Goal: Information Seeking & Learning: Learn about a topic

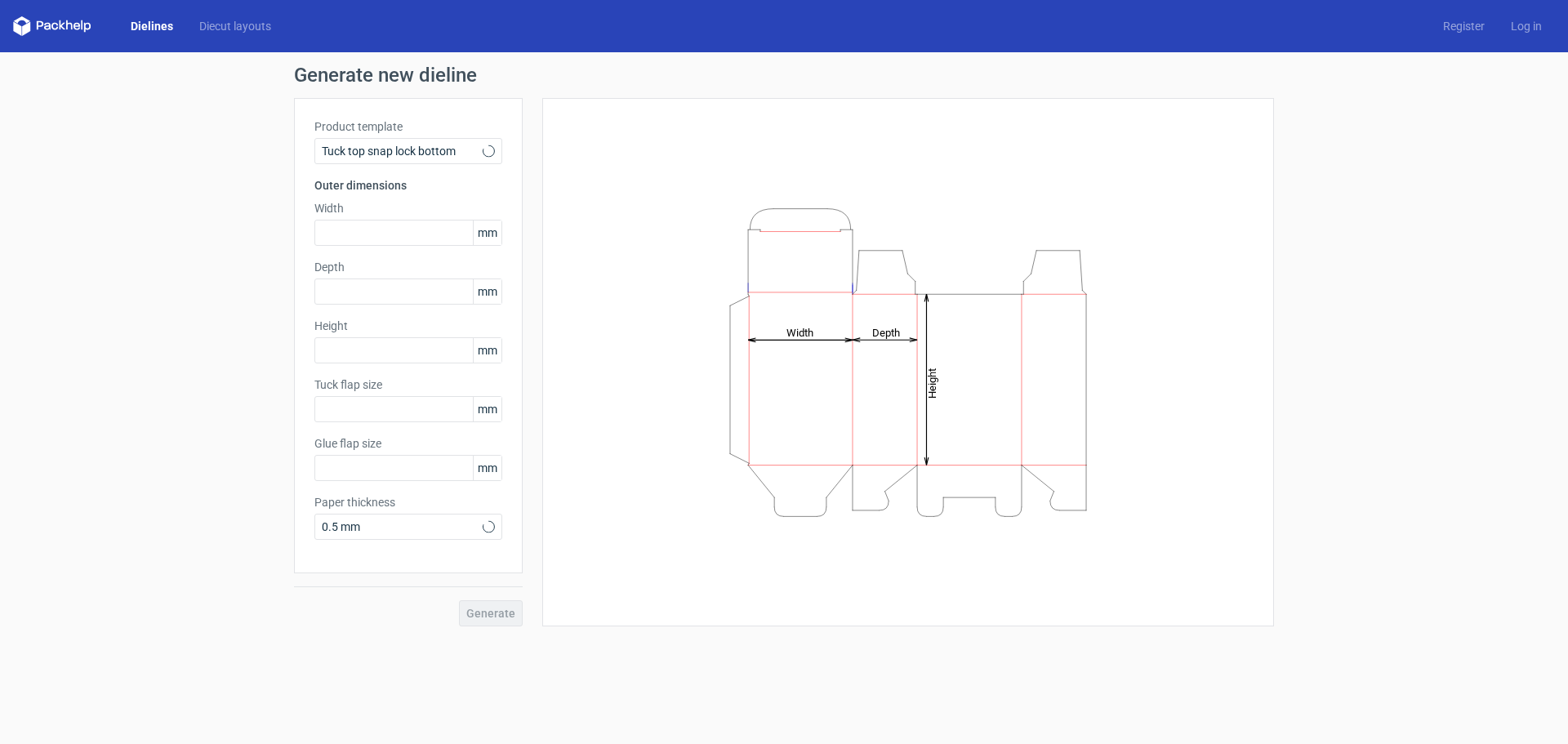
type input "15"
type input "10"
click at [377, 236] on input "text" at bounding box center [407, 233] width 187 height 26
type input "420"
click at [402, 282] on input "text" at bounding box center [407, 292] width 187 height 26
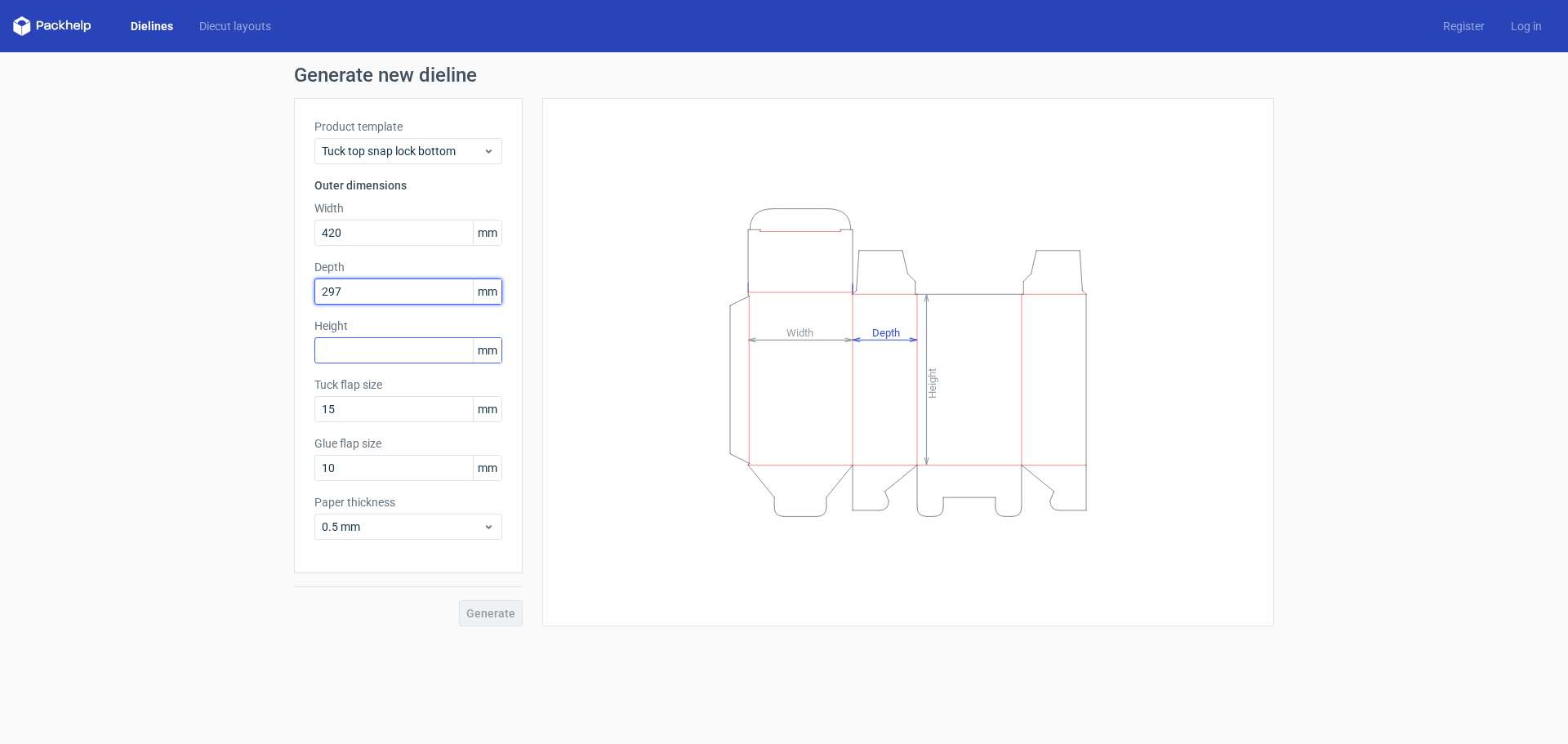
type input "297"
click at [393, 337] on input "text" at bounding box center [407, 350] width 187 height 26
type input "100"
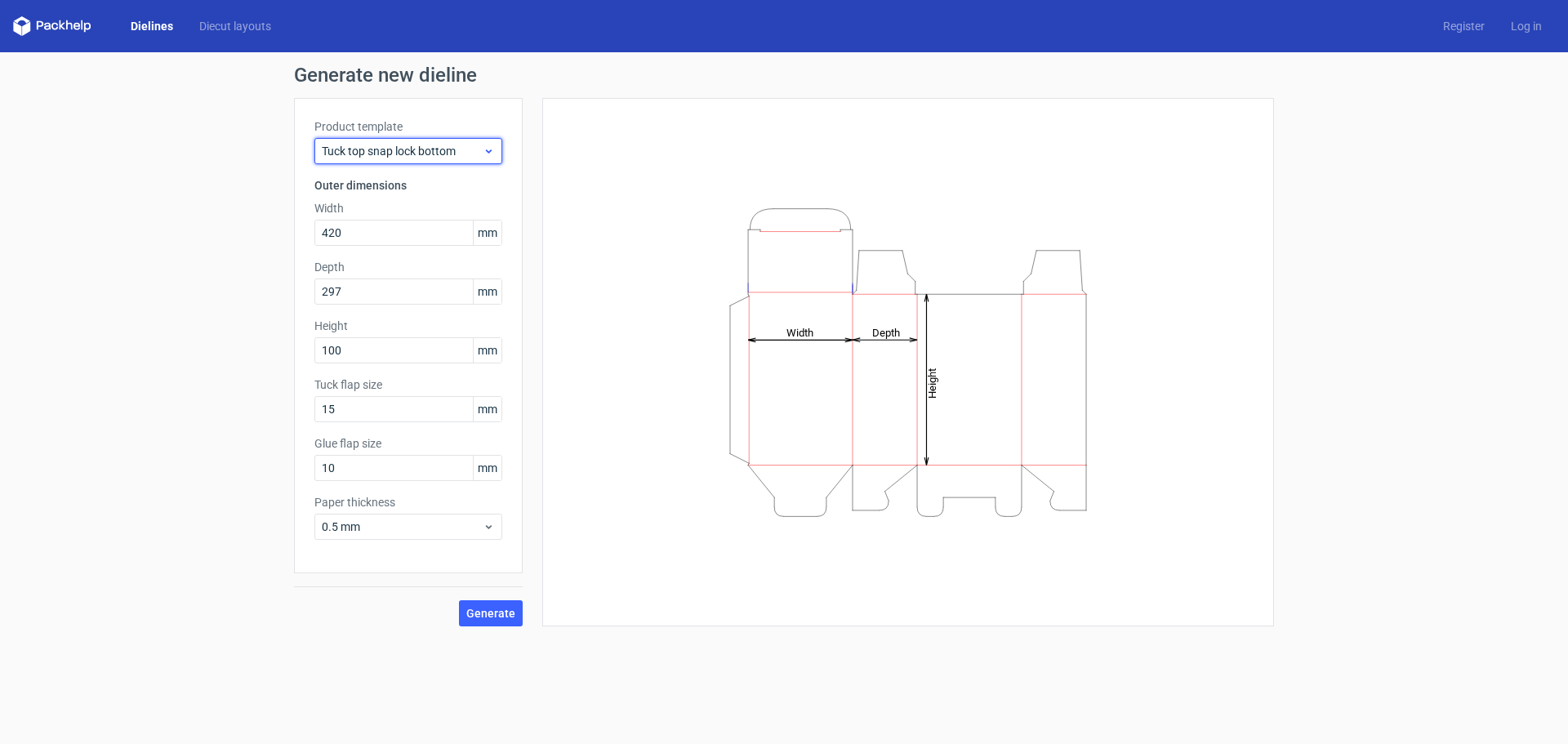
click at [484, 155] on icon at bounding box center [488, 151] width 12 height 13
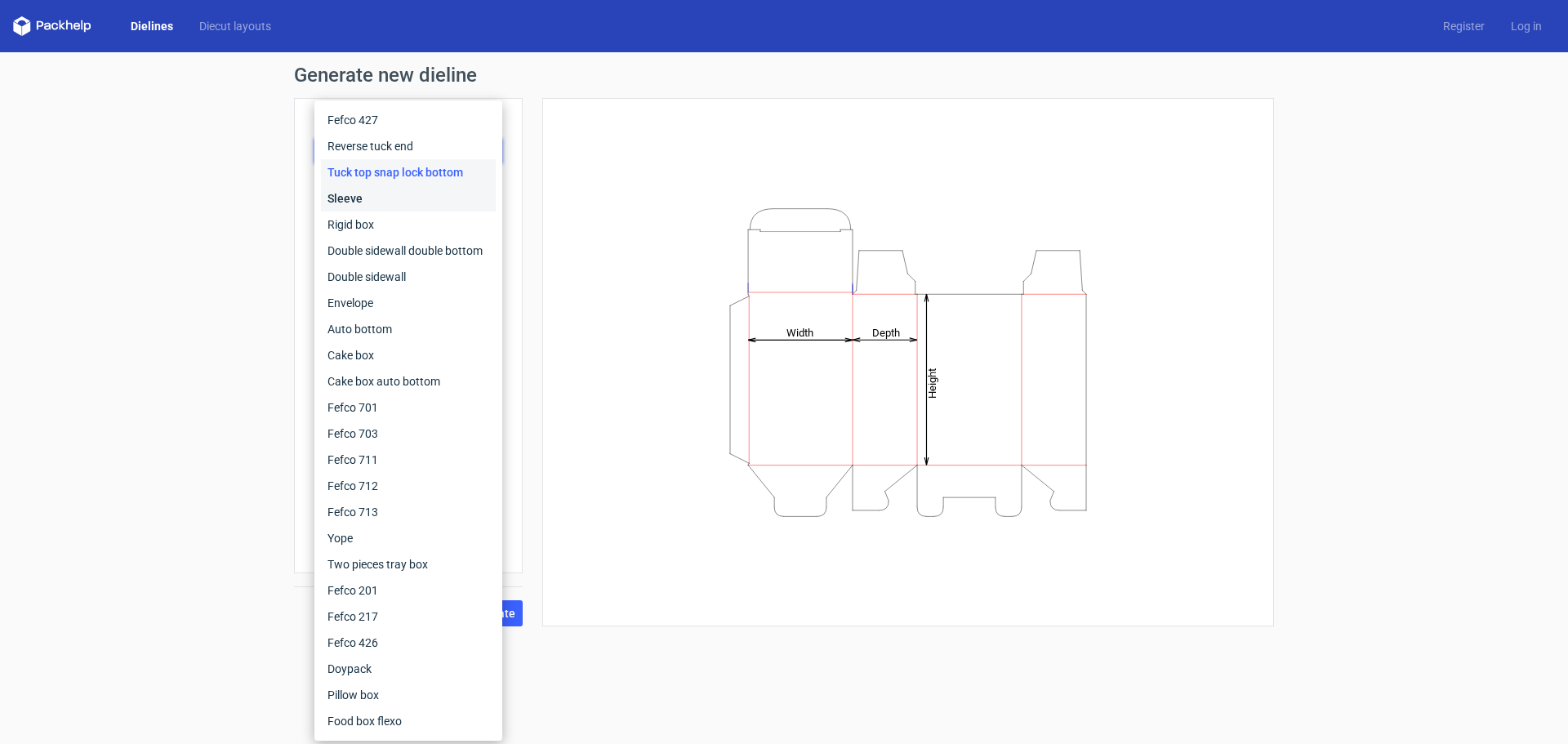
click at [359, 199] on div "Sleeve" at bounding box center [408, 198] width 175 height 26
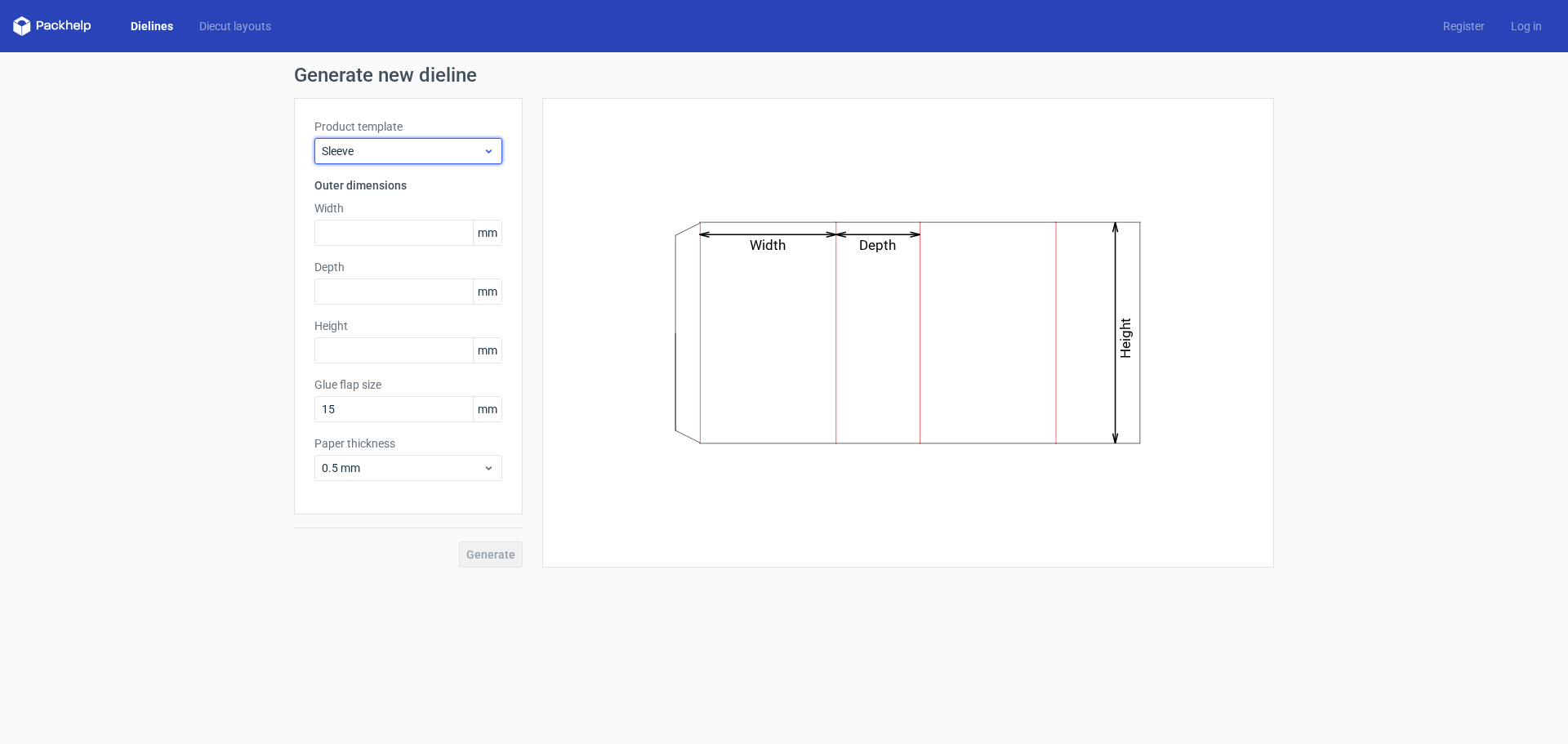
click at [371, 150] on span "Sleeve" at bounding box center [402, 151] width 161 height 17
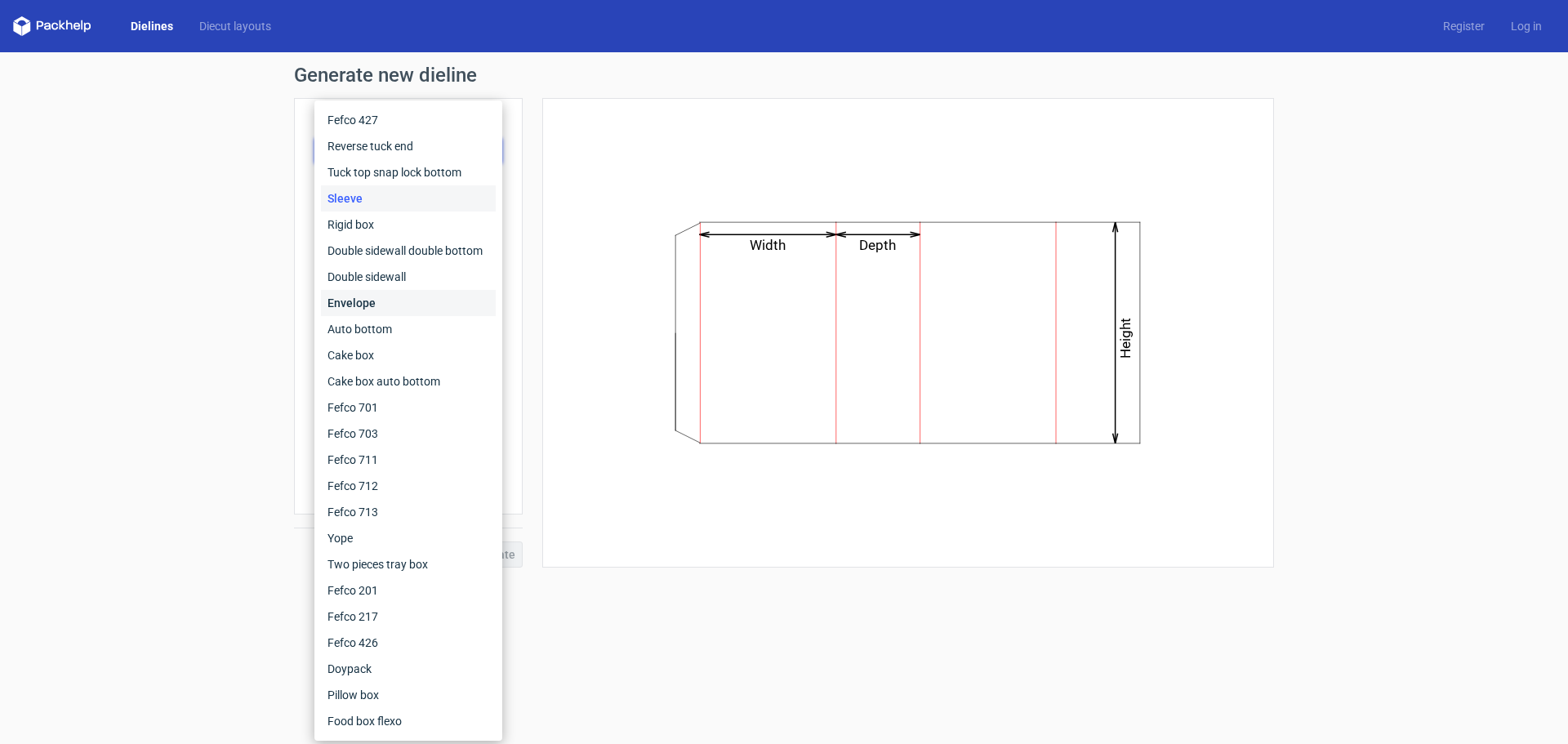
click at [382, 303] on div "Envelope" at bounding box center [408, 303] width 175 height 26
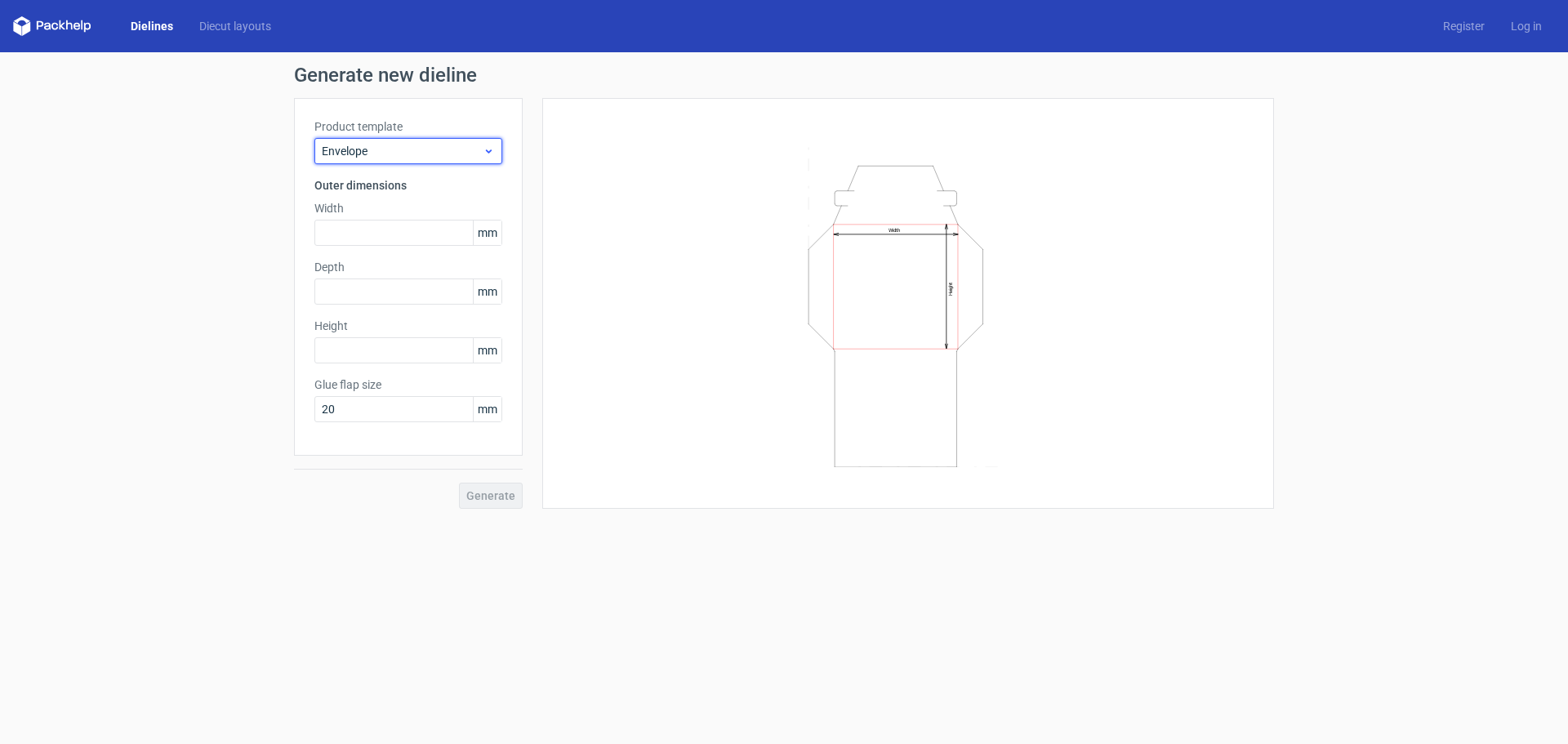
click at [391, 159] on span "Envelope" at bounding box center [402, 151] width 161 height 17
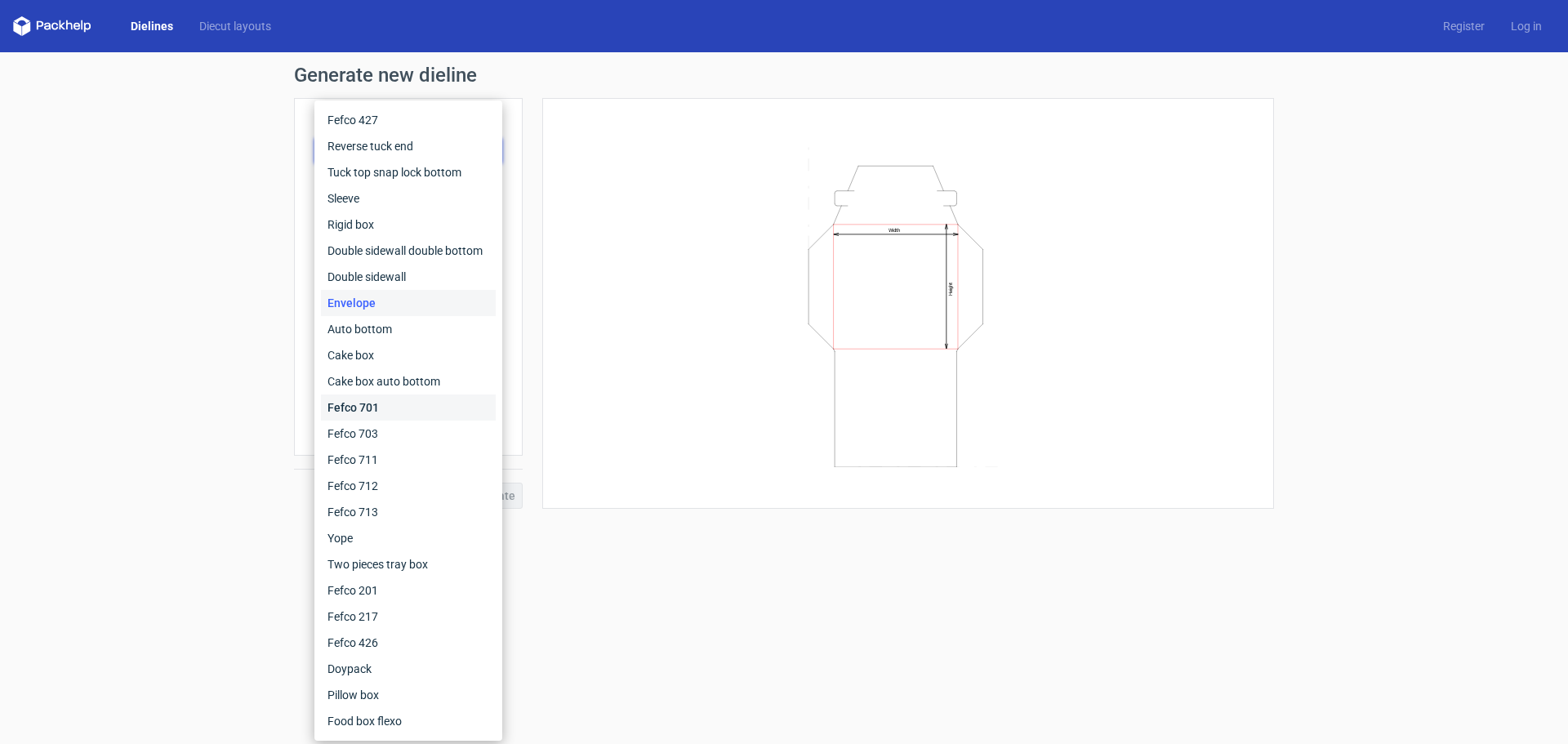
click at [384, 410] on div "Fefco 701" at bounding box center [408, 407] width 175 height 26
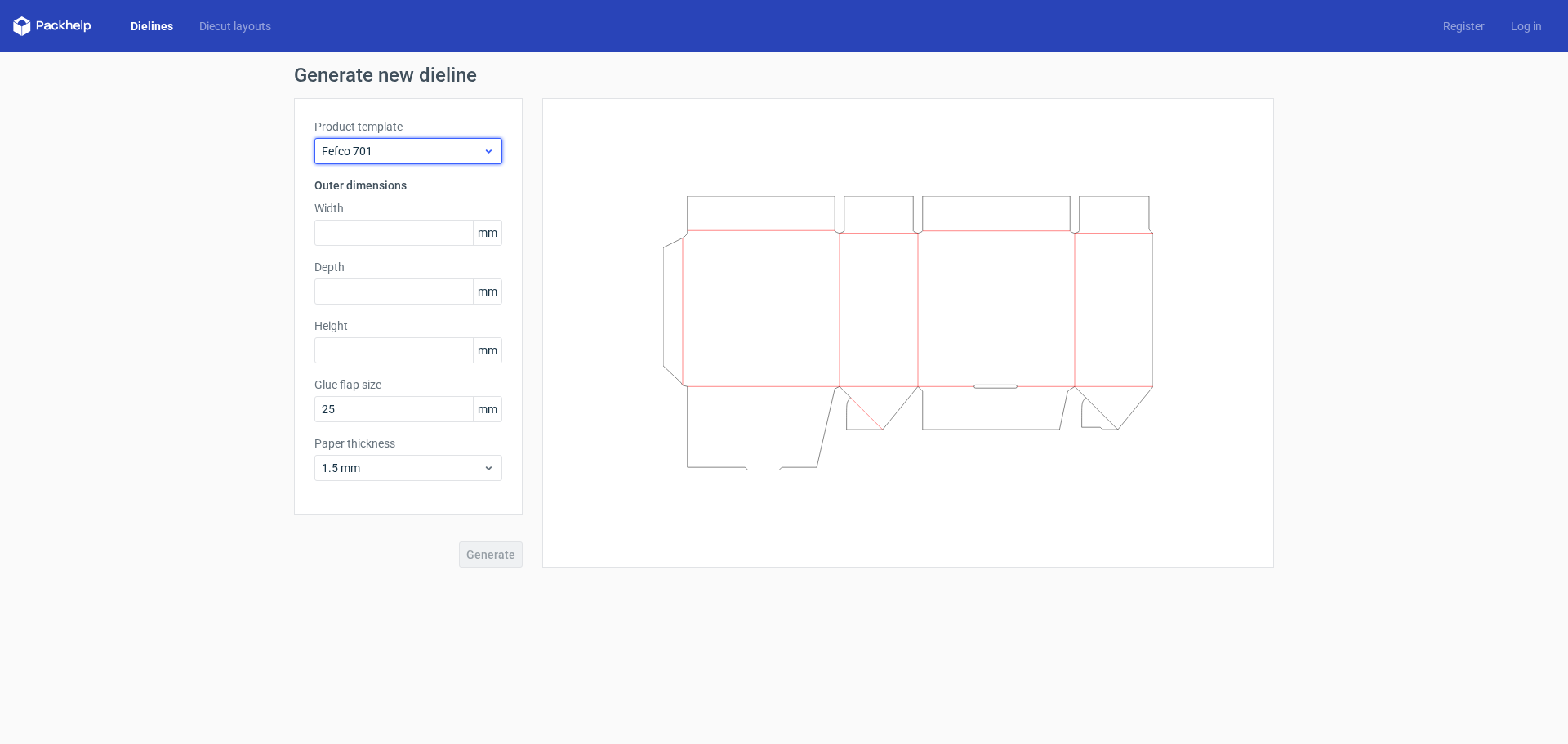
click at [382, 141] on div "Fefco 701" at bounding box center [407, 150] width 187 height 26
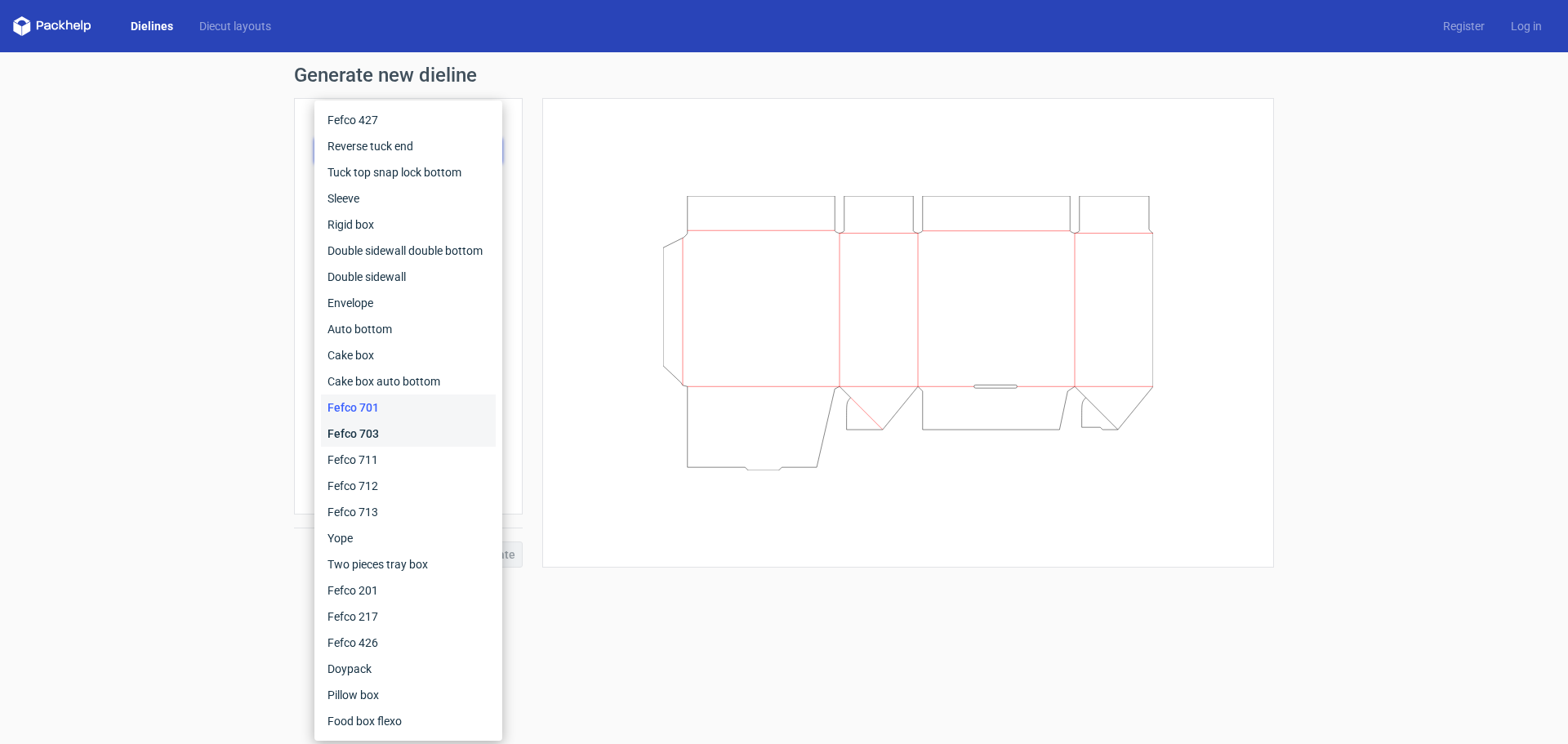
click at [385, 426] on div "Fefco 703" at bounding box center [408, 433] width 175 height 26
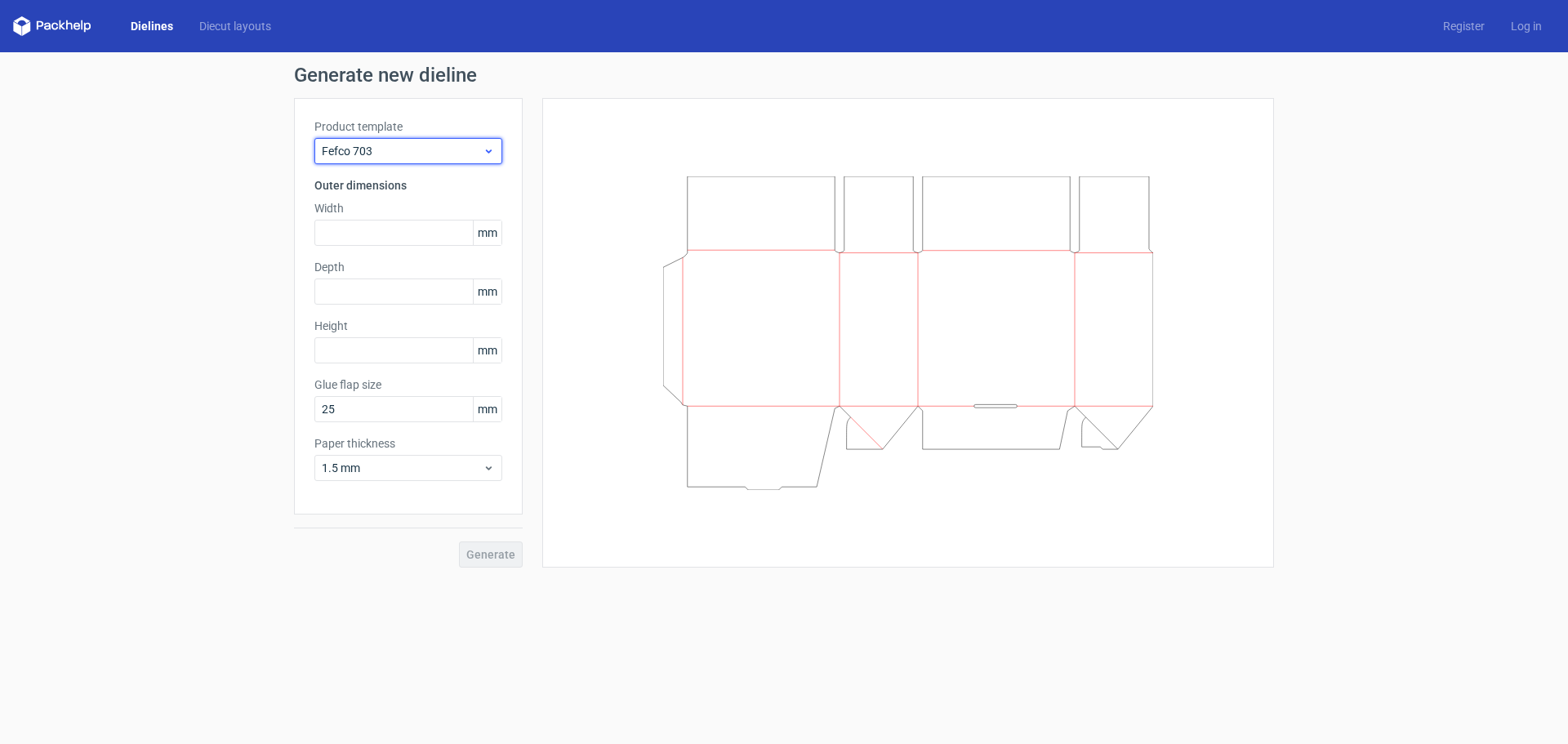
click at [409, 158] on span "Fefco 703" at bounding box center [402, 151] width 161 height 17
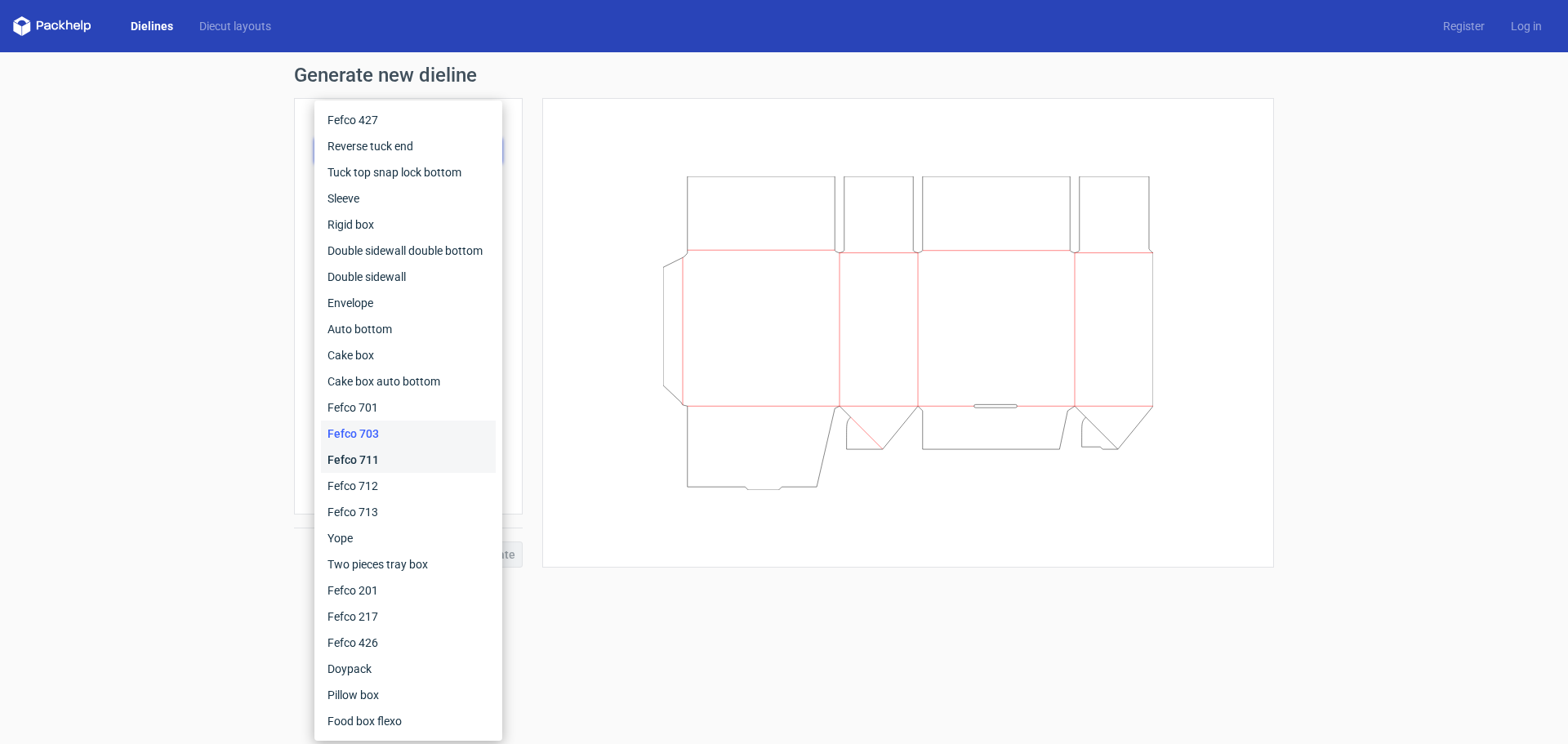
click at [411, 456] on div "Fefco 711" at bounding box center [408, 460] width 175 height 26
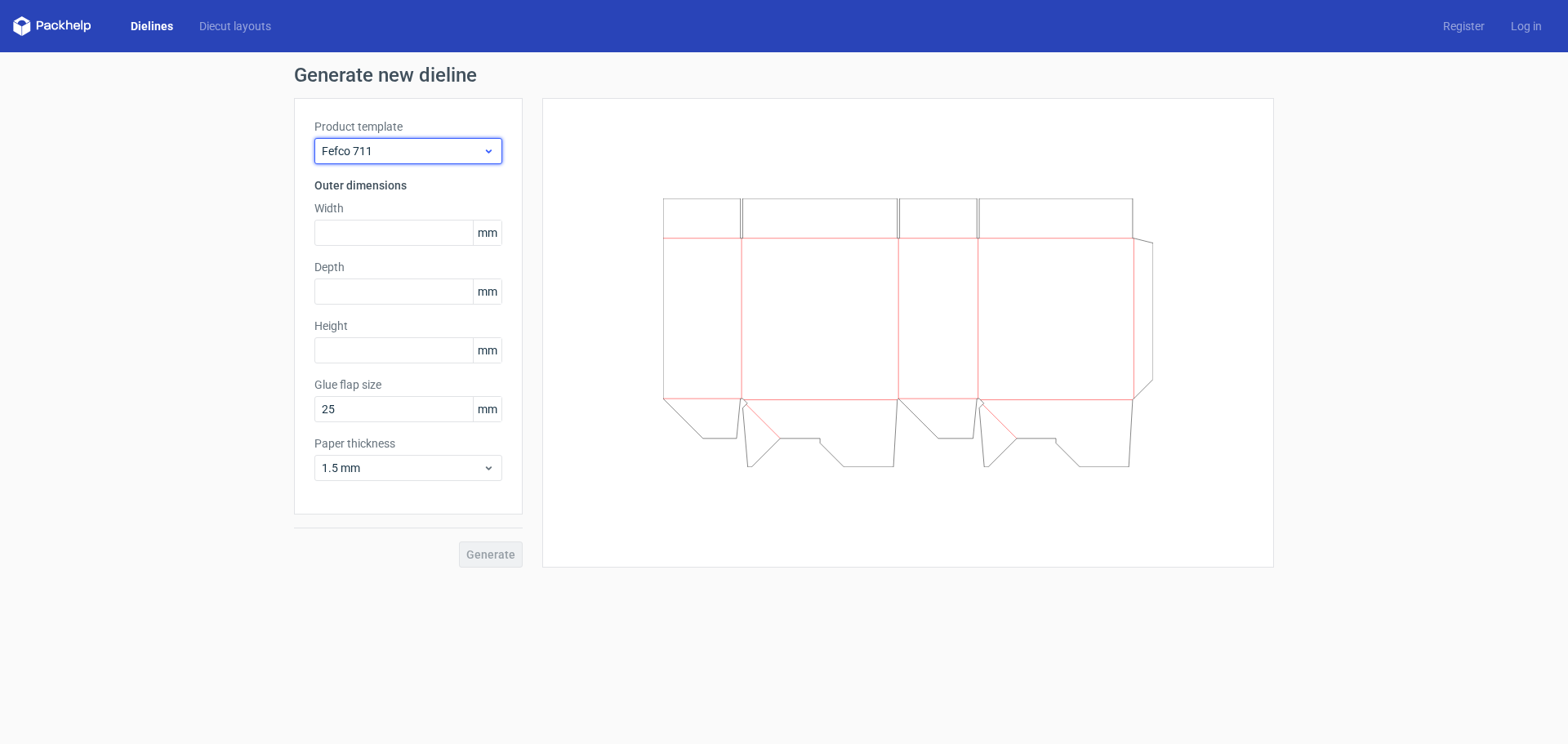
click at [409, 155] on span "Fefco 711" at bounding box center [402, 151] width 161 height 17
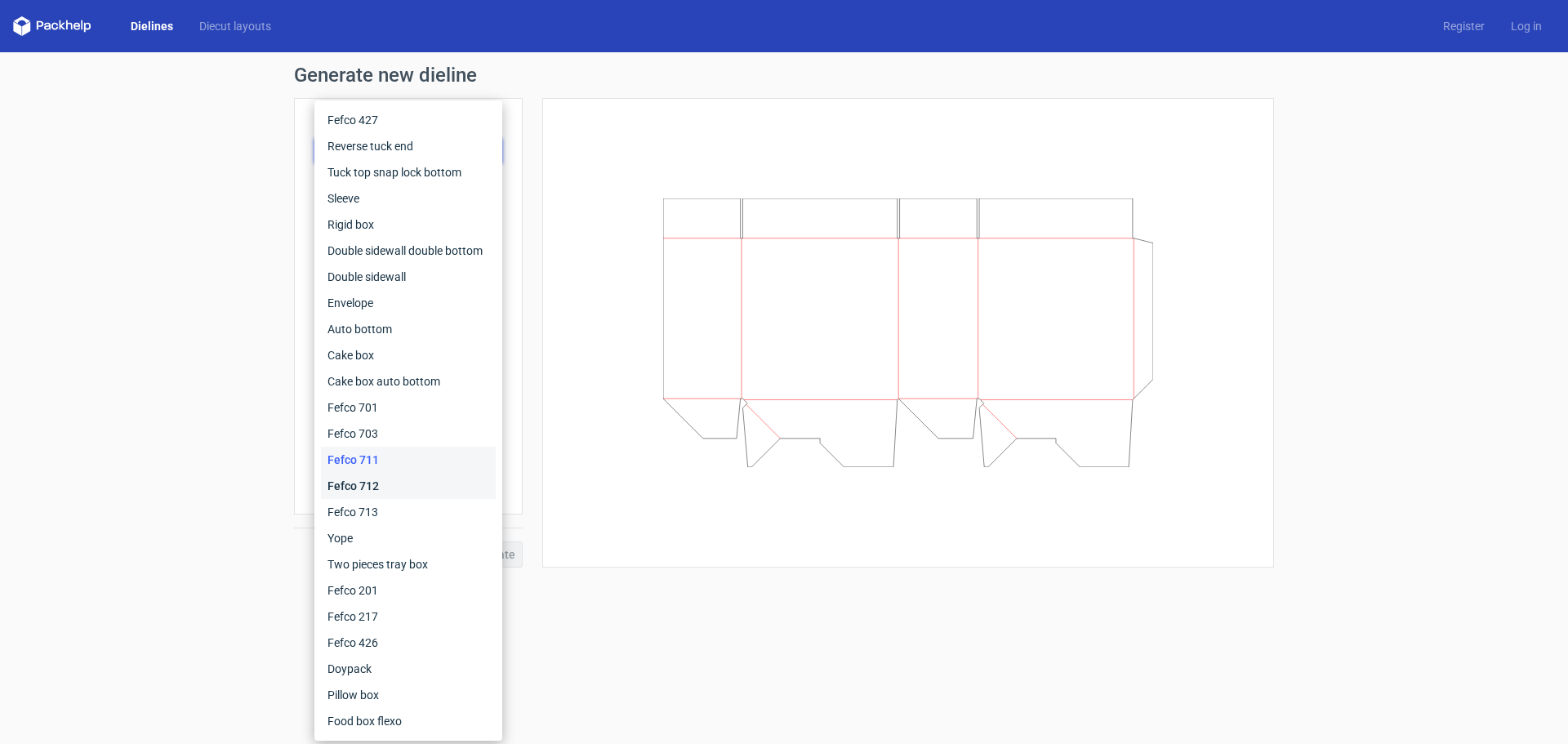
click at [363, 484] on div "Fefco 712" at bounding box center [408, 486] width 175 height 26
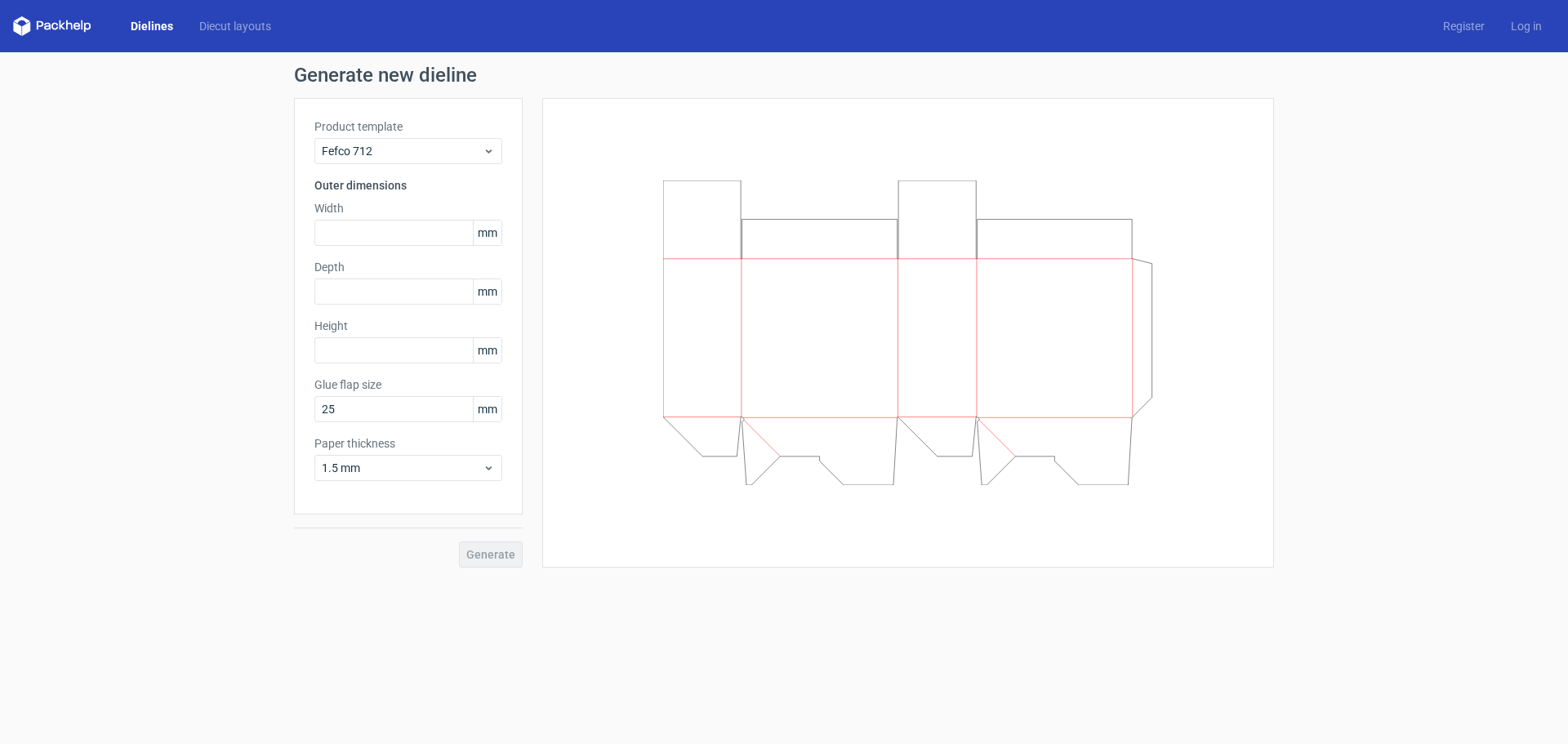
click at [371, 164] on div "Product template Fefco 712 Outer dimensions Width mm Depth mm Height mm Glue fl…" at bounding box center [408, 306] width 229 height 416
click at [371, 154] on span "Fefco 712" at bounding box center [402, 151] width 161 height 17
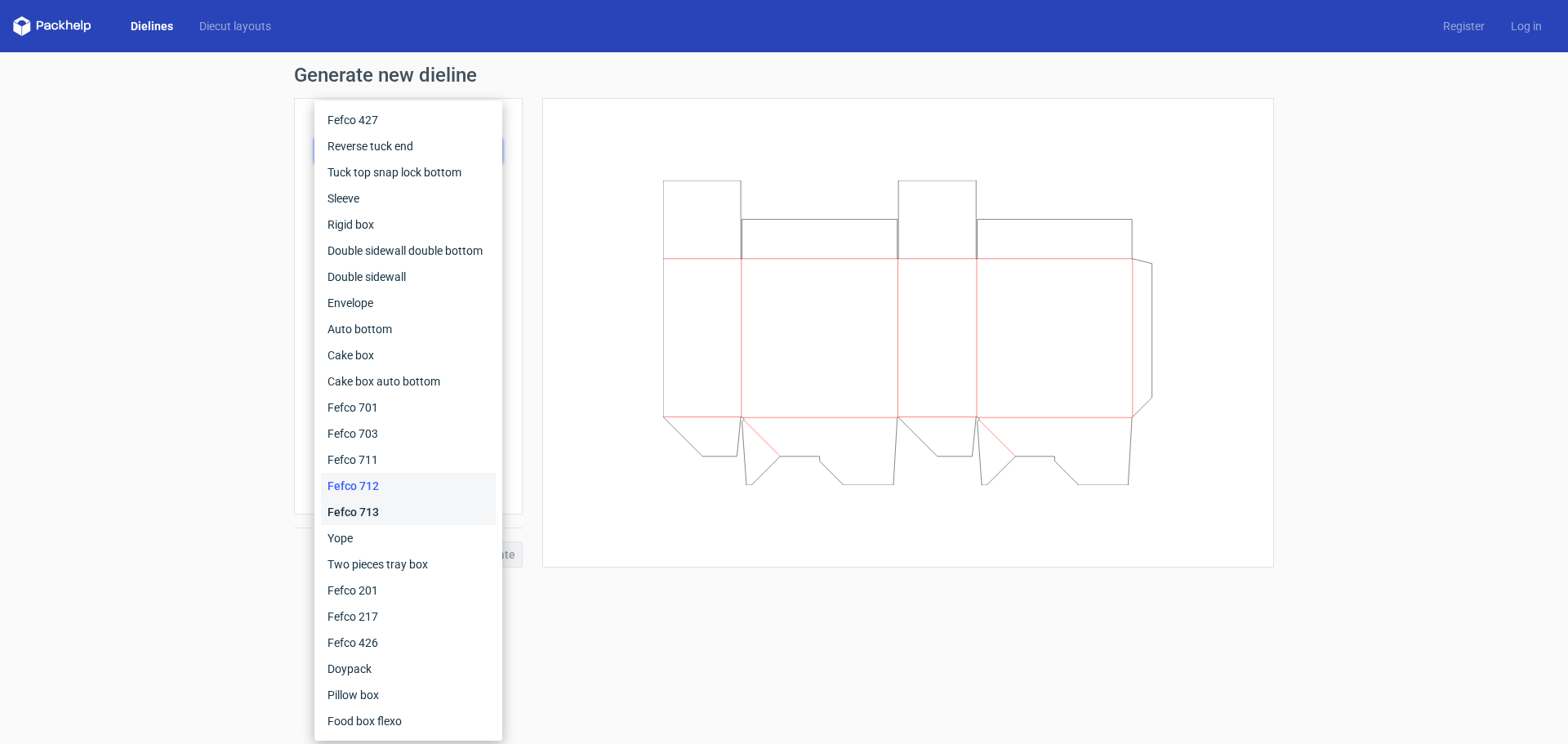
click at [382, 514] on div "Fefco 713" at bounding box center [408, 511] width 175 height 26
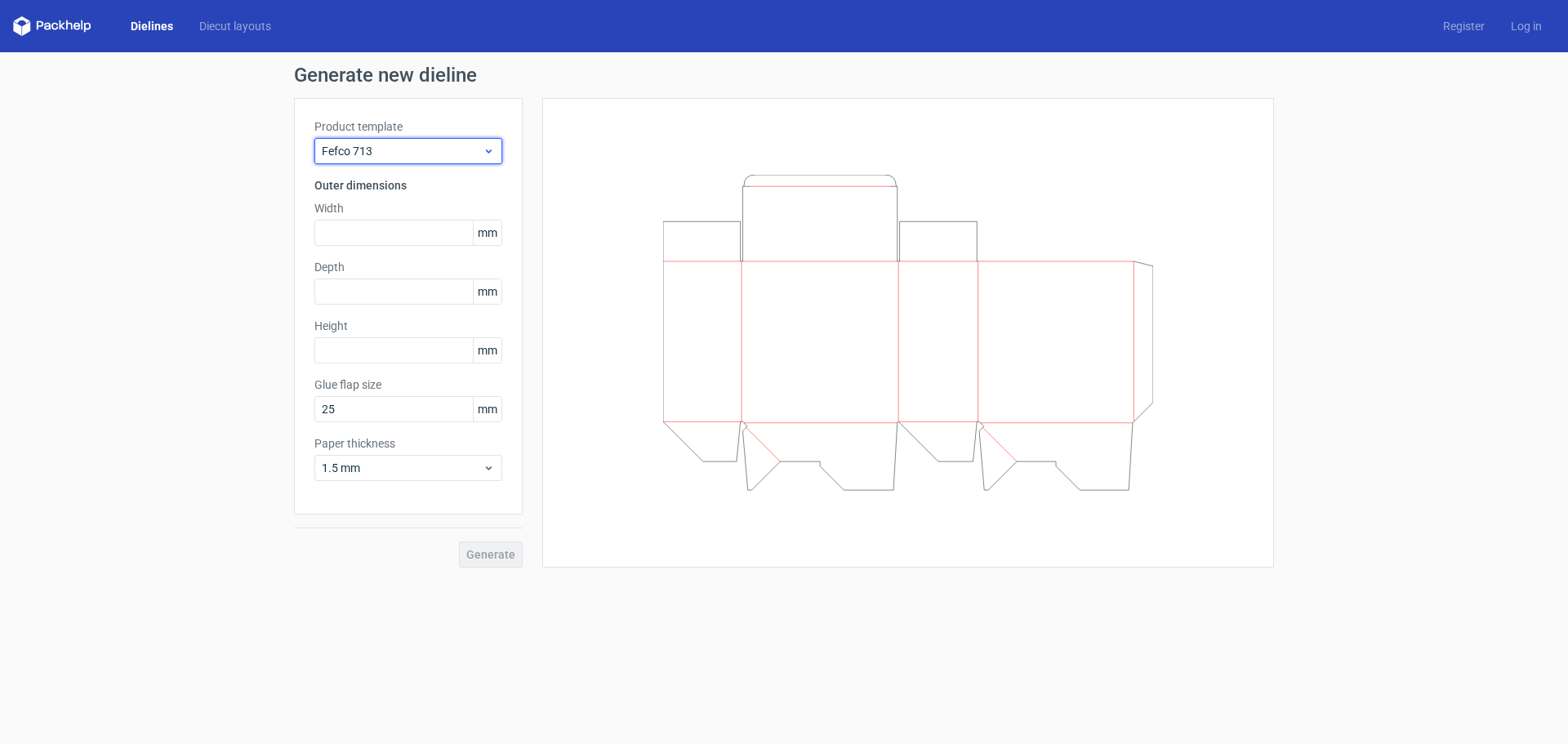
click at [427, 150] on span "Fefco 713" at bounding box center [402, 151] width 161 height 17
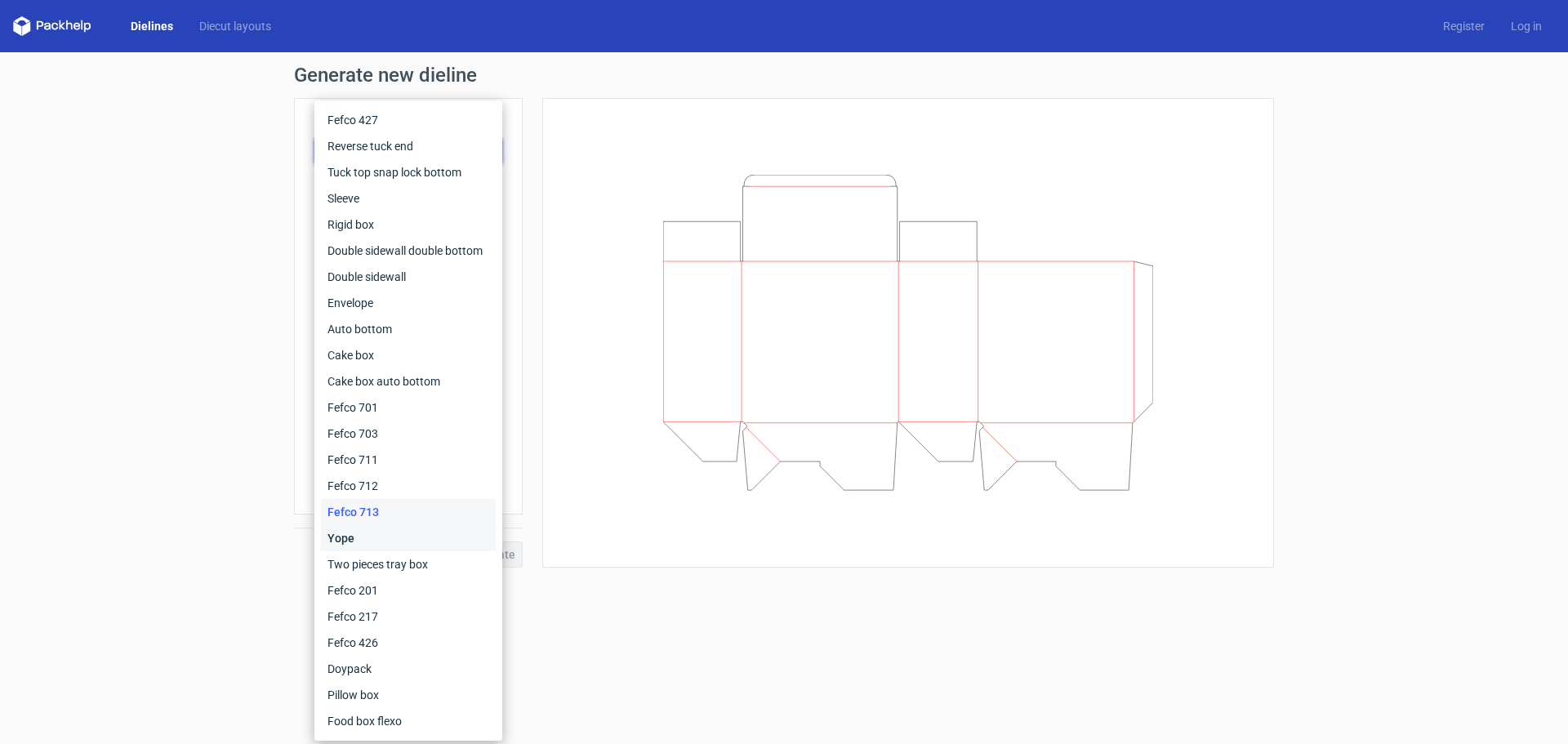
click at [391, 535] on div "Yope" at bounding box center [408, 538] width 175 height 26
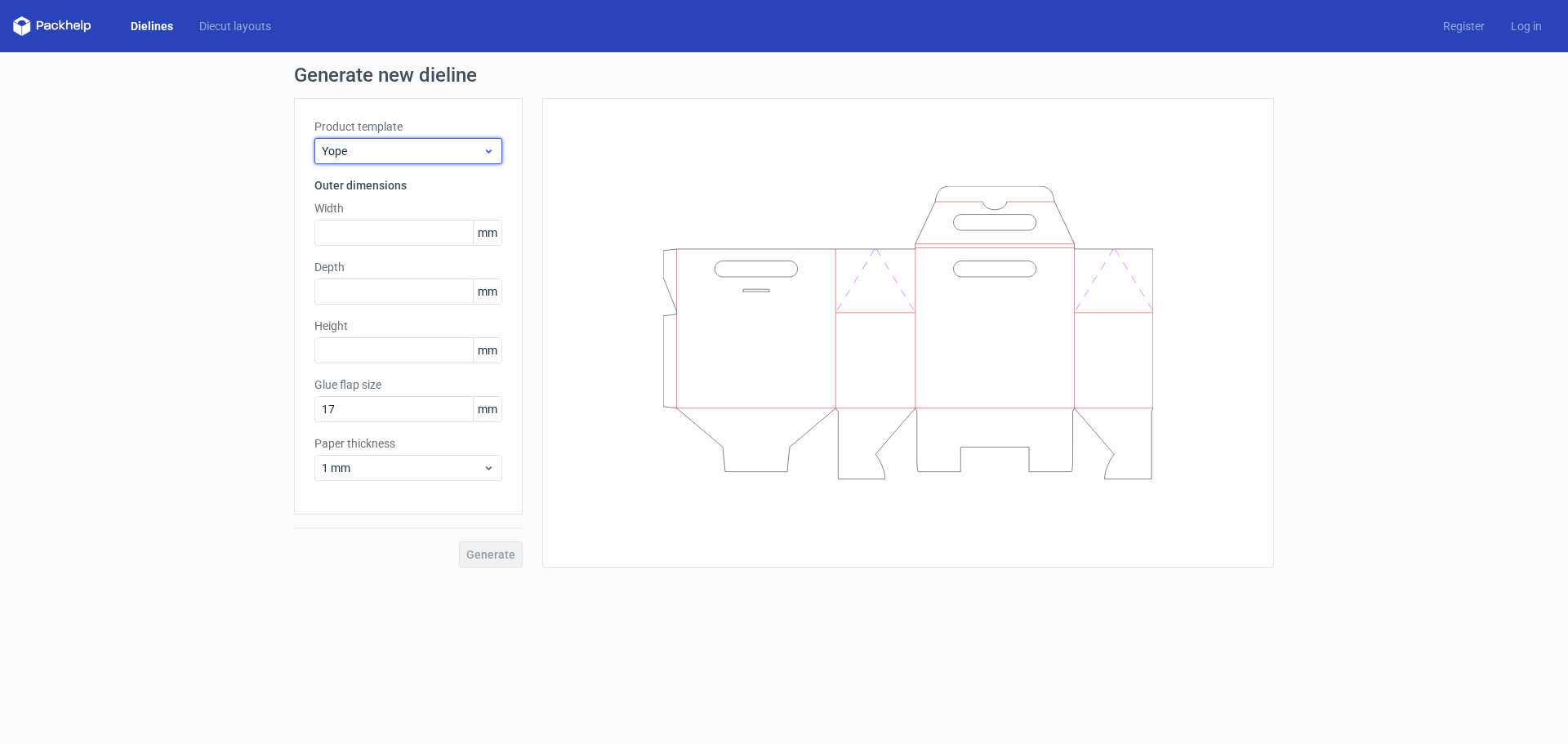
click at [431, 153] on span "Yope" at bounding box center [402, 151] width 161 height 17
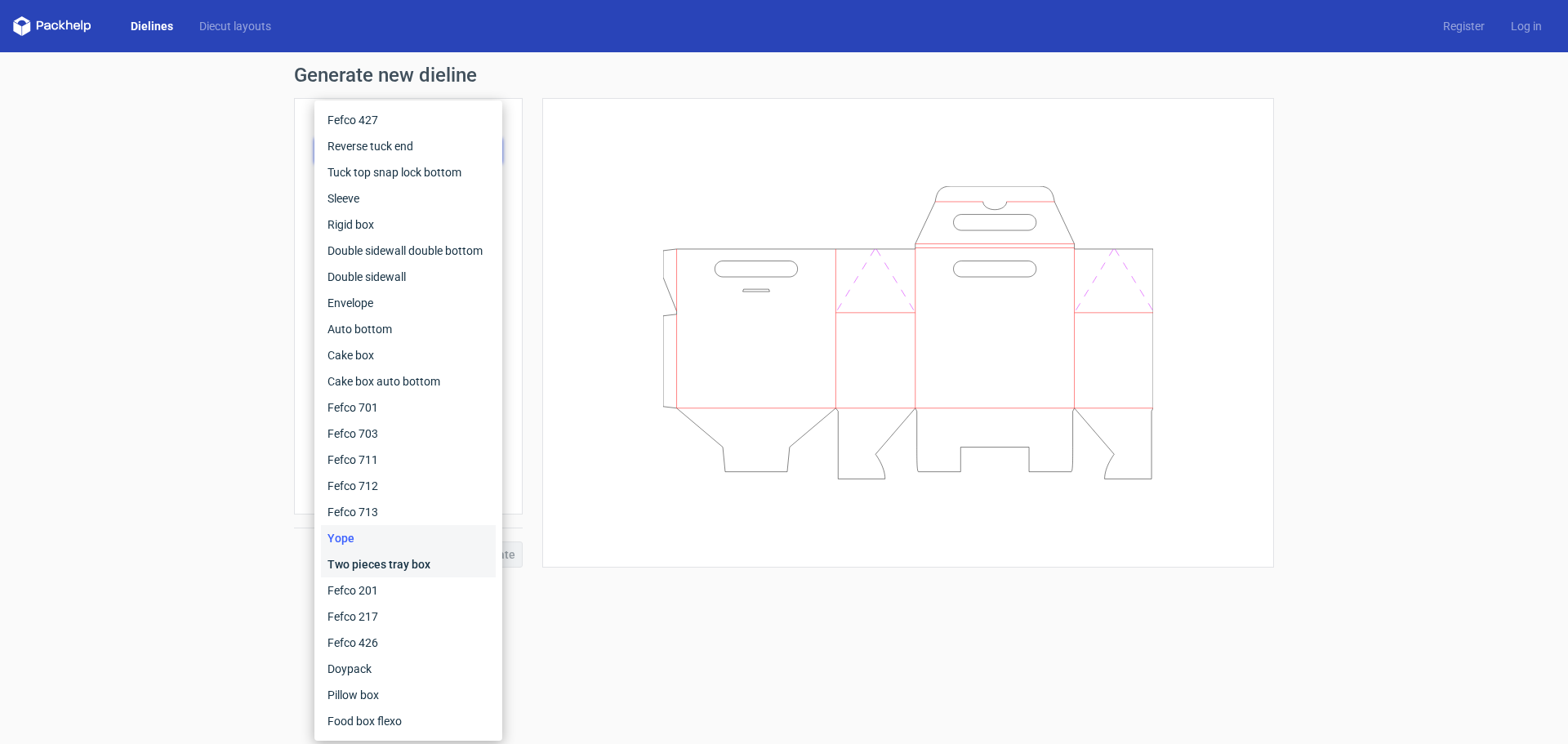
click at [370, 571] on div "Two pieces tray box" at bounding box center [408, 564] width 175 height 26
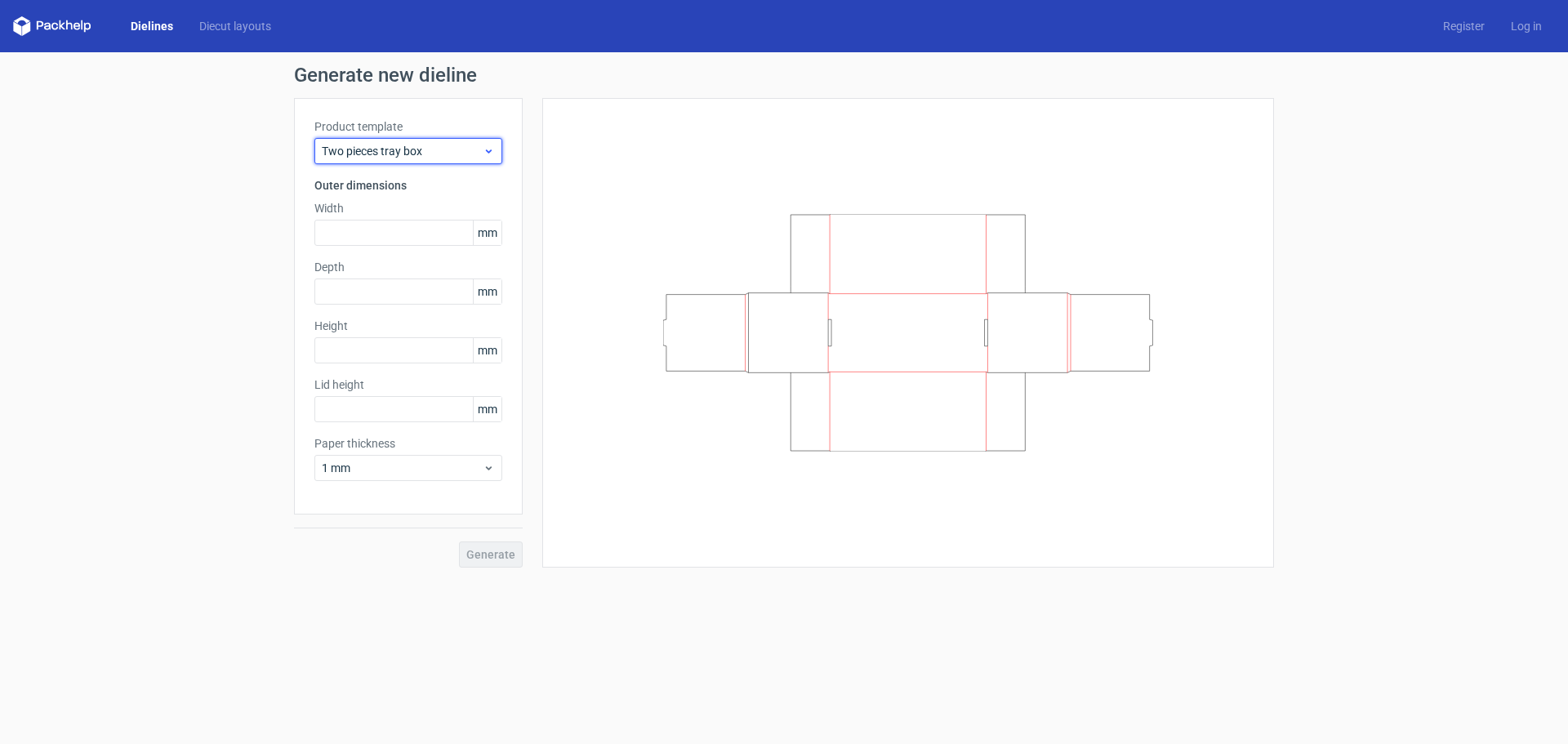
click at [435, 158] on span "Two pieces tray box" at bounding box center [402, 151] width 161 height 17
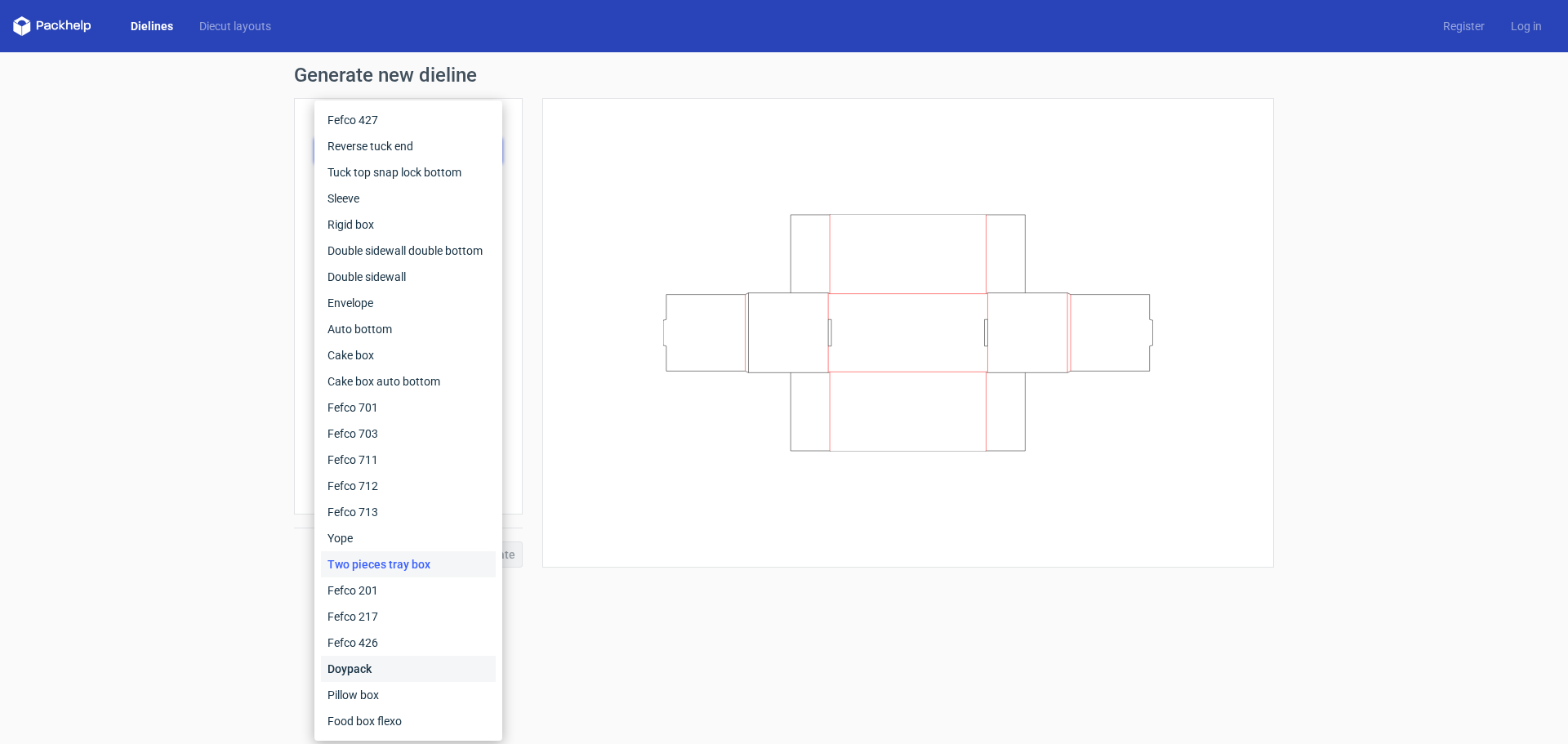
click at [418, 665] on div "Doypack" at bounding box center [408, 668] width 175 height 26
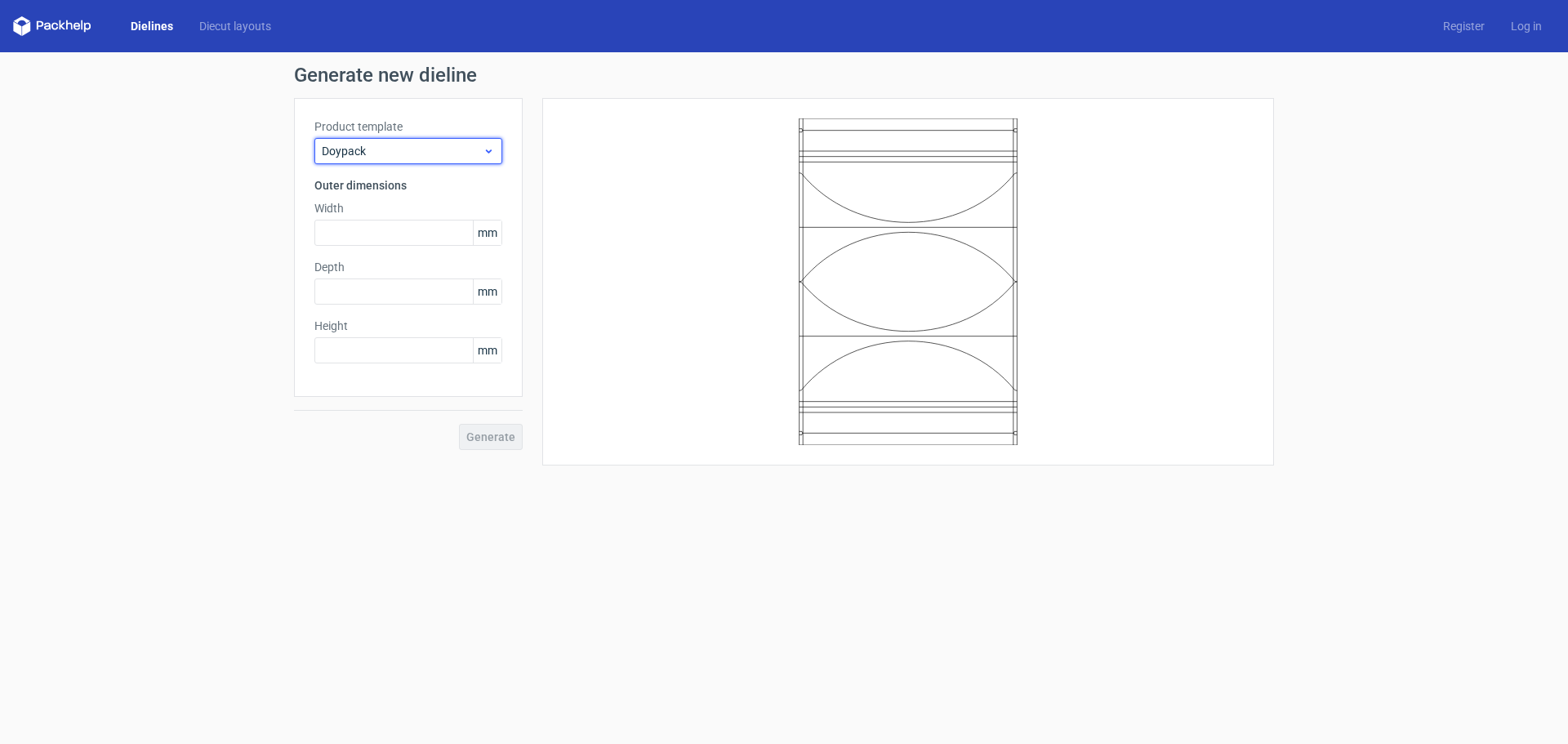
click at [413, 158] on span "Doypack" at bounding box center [402, 151] width 161 height 17
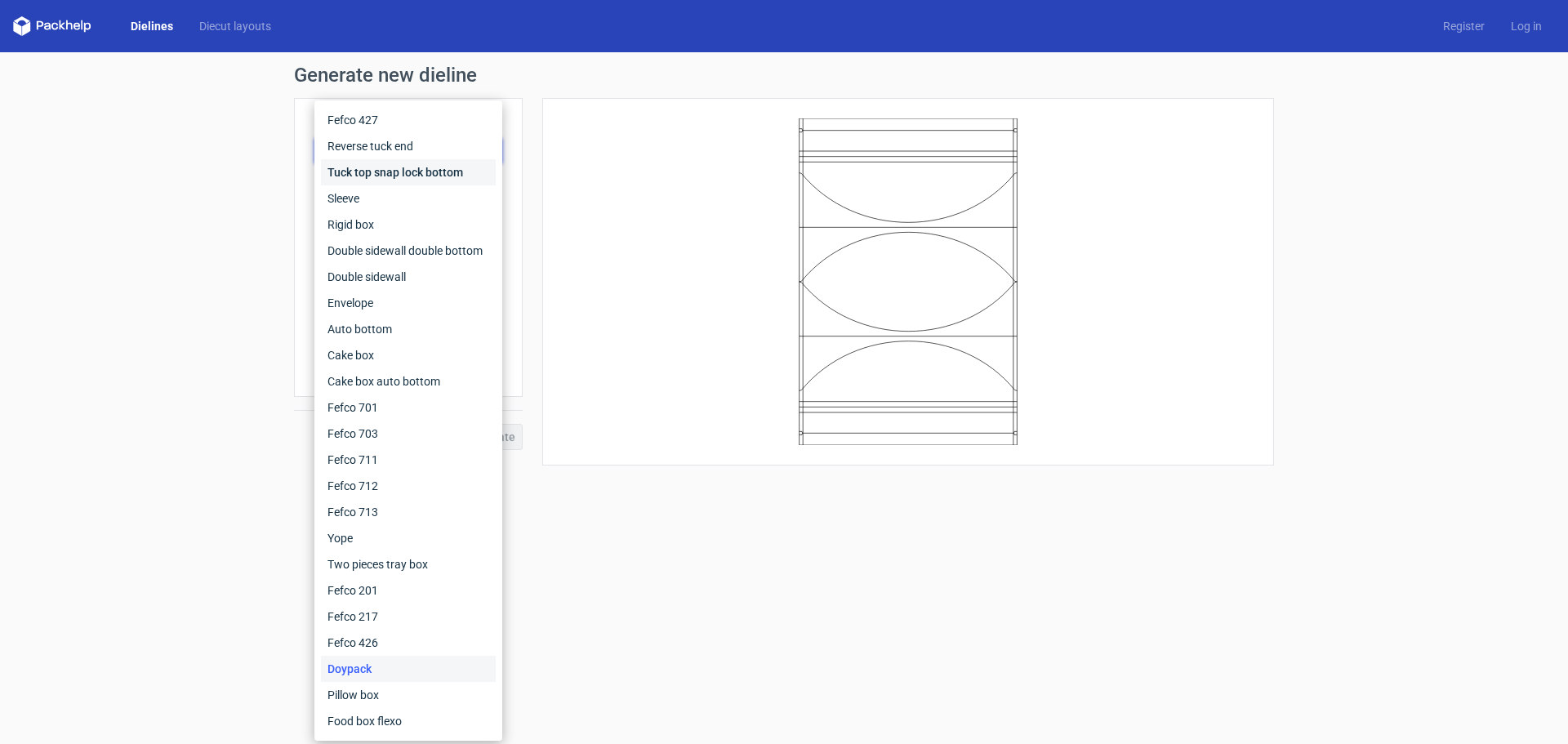
click at [408, 173] on div "Tuck top snap lock bottom" at bounding box center [408, 172] width 175 height 26
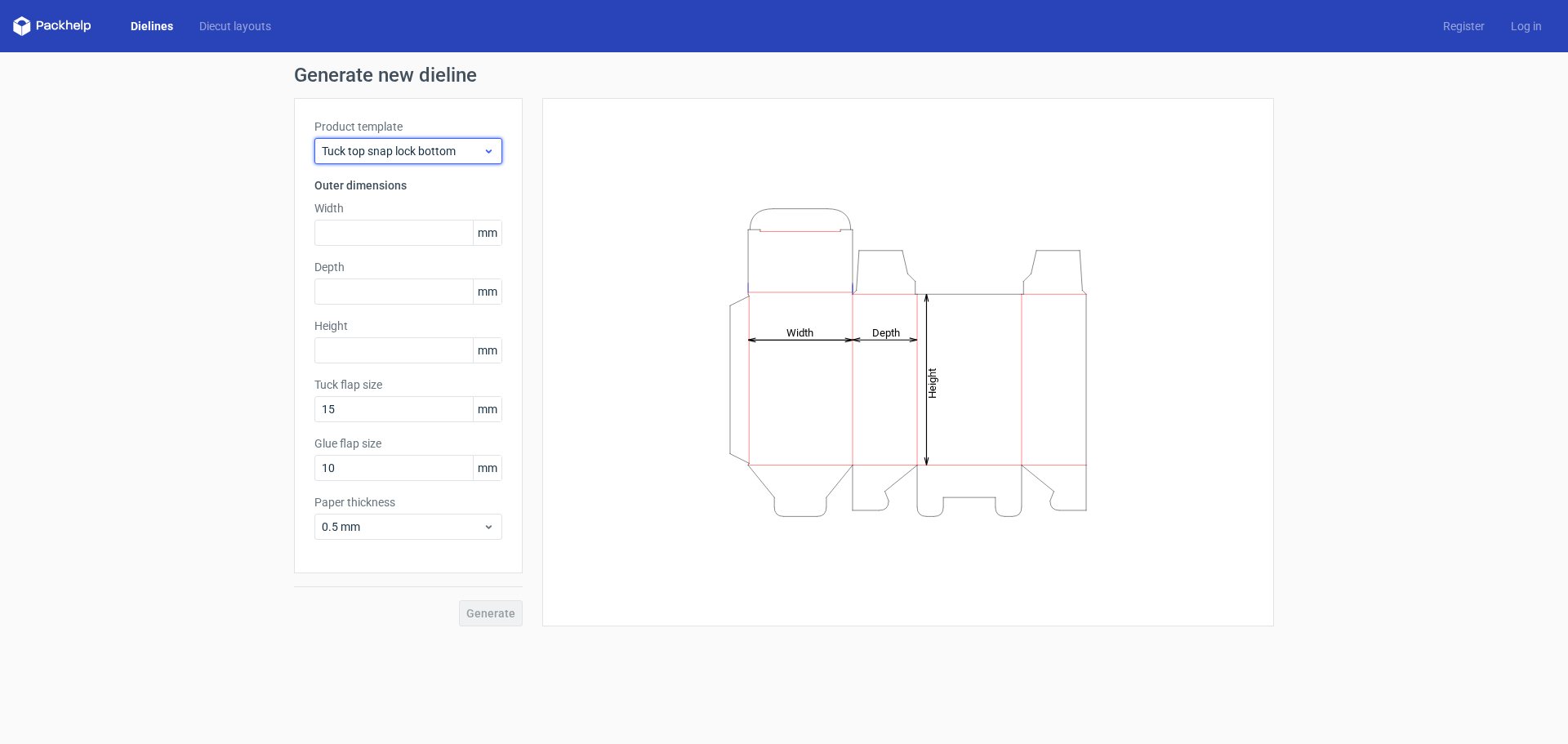
click at [406, 158] on span "Tuck top snap lock bottom" at bounding box center [402, 151] width 161 height 17
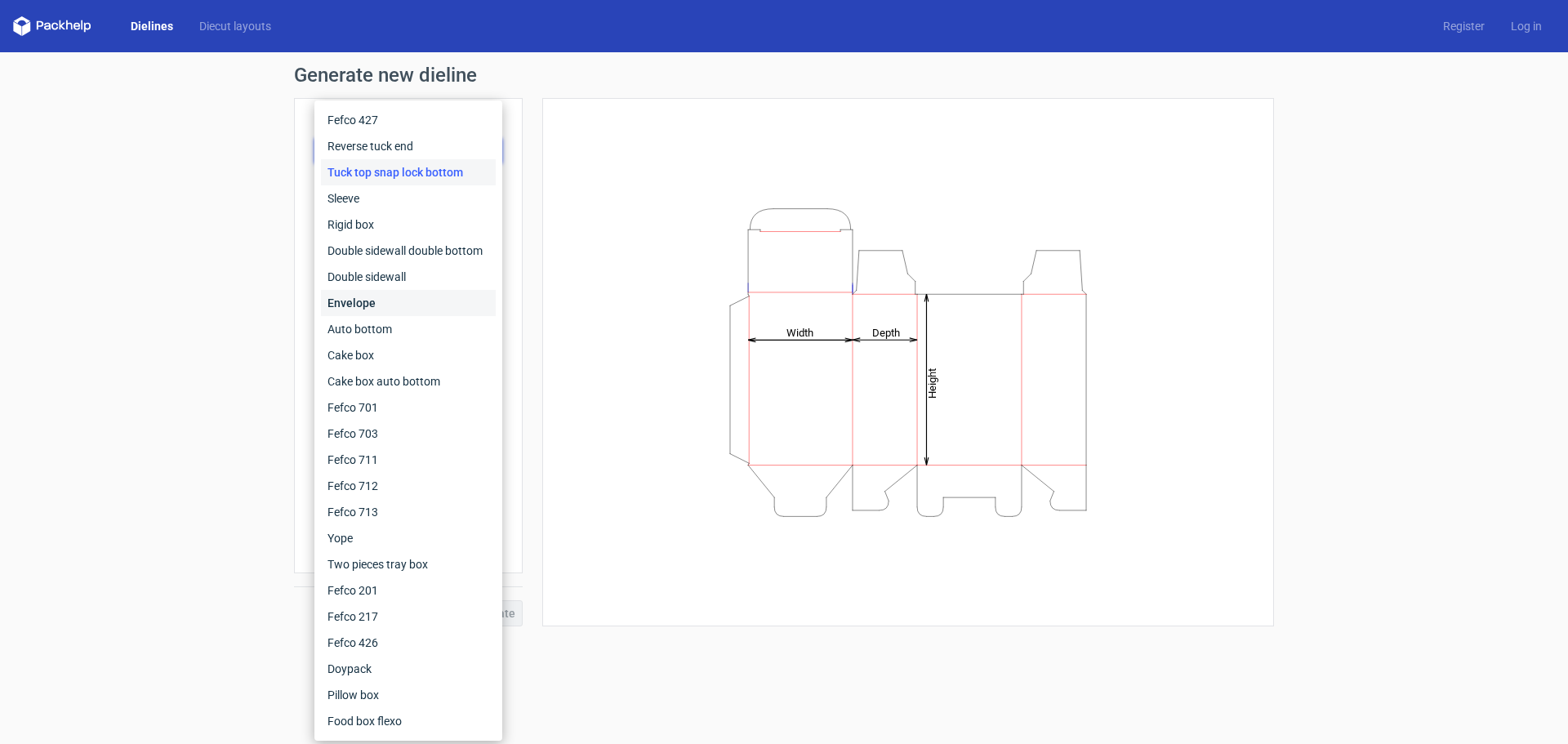
click at [447, 310] on div "Envelope" at bounding box center [408, 303] width 175 height 26
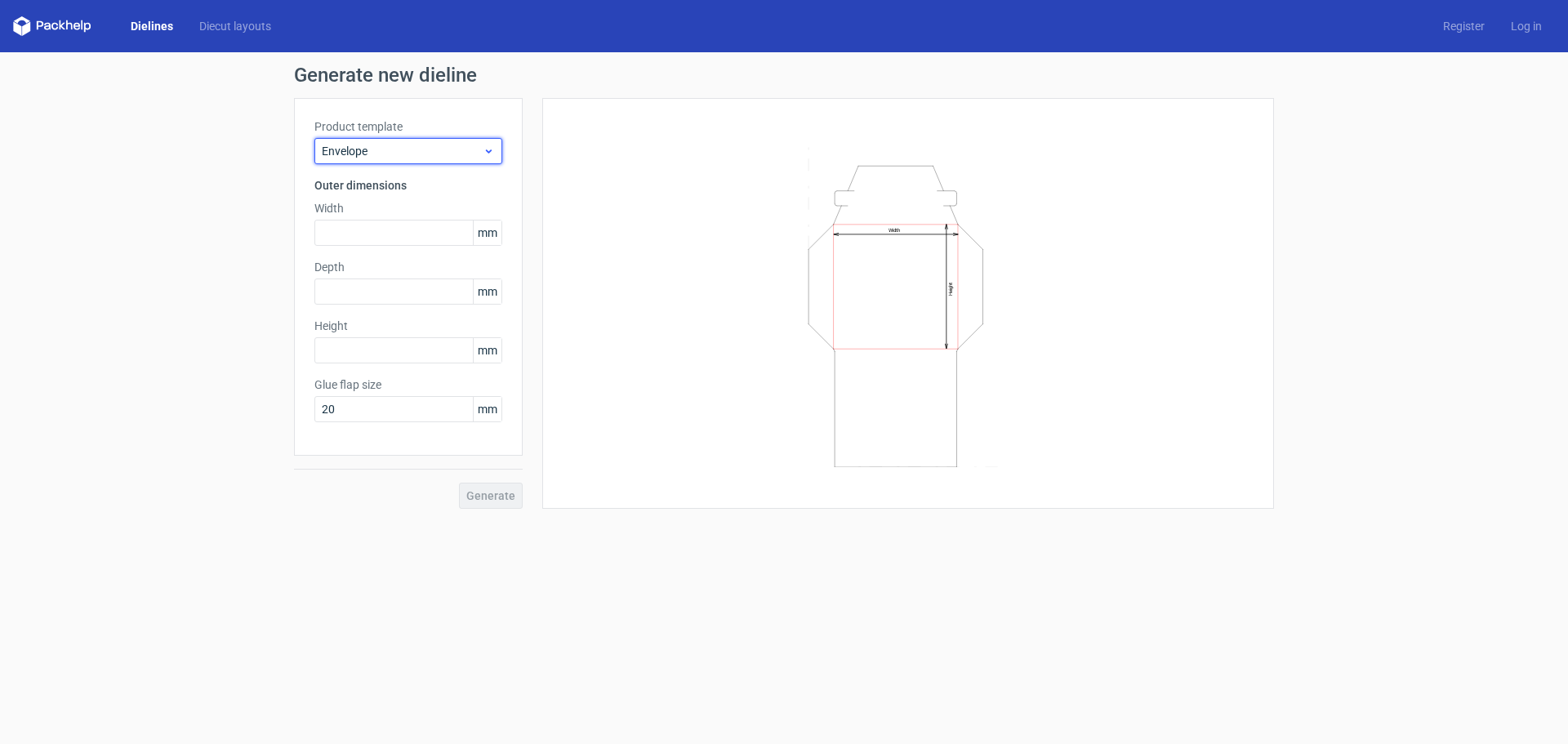
click at [414, 145] on span "Envelope" at bounding box center [402, 151] width 161 height 17
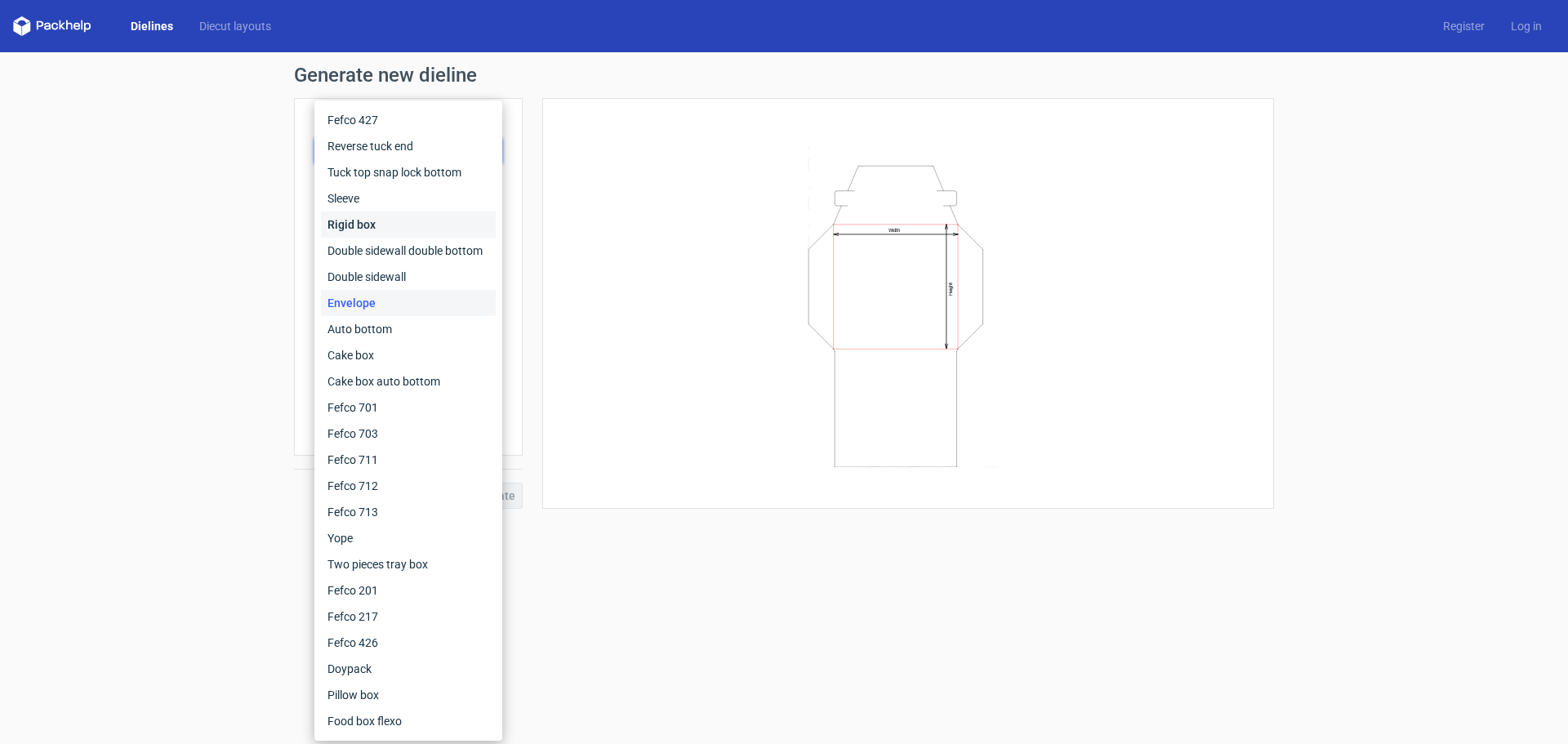
click at [386, 223] on div "Rigid box" at bounding box center [408, 224] width 175 height 26
